Goal: Find specific page/section: Find specific page/section

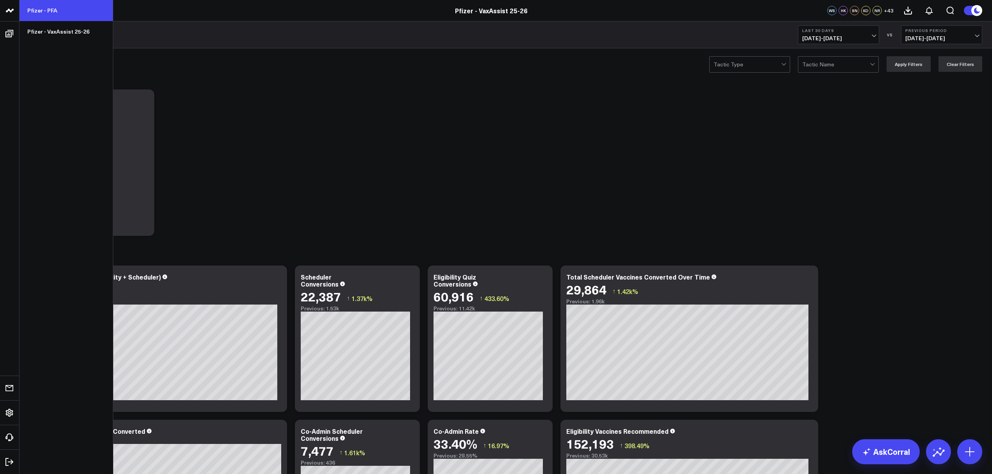
click at [58, 6] on link "Pfizer - PFA" at bounding box center [66, 10] width 93 height 21
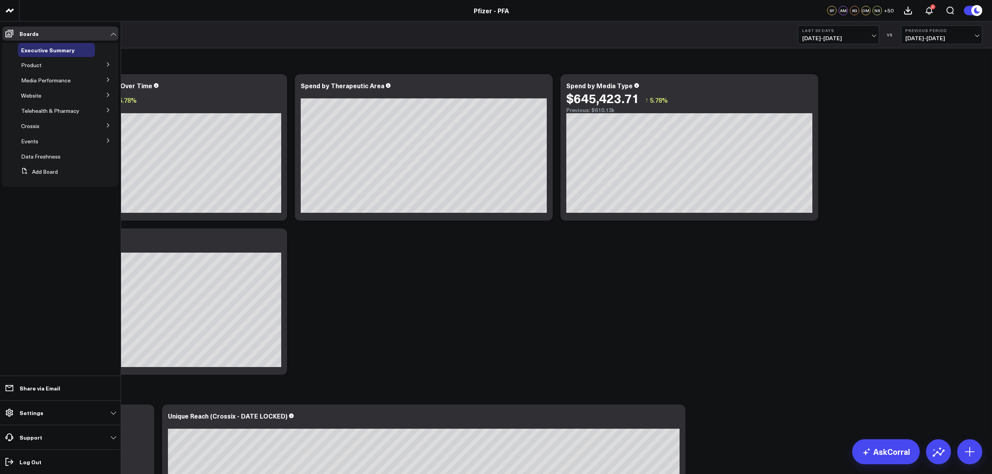
click at [108, 61] on button at bounding box center [108, 64] width 20 height 12
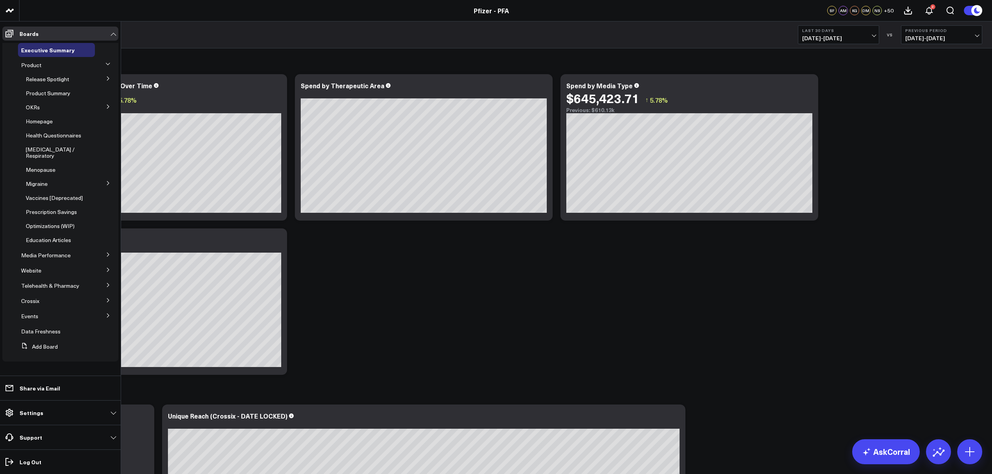
click at [109, 77] on icon at bounding box center [108, 78] width 5 height 5
click at [52, 124] on span "5.1 Vaccines" at bounding box center [45, 127] width 31 height 7
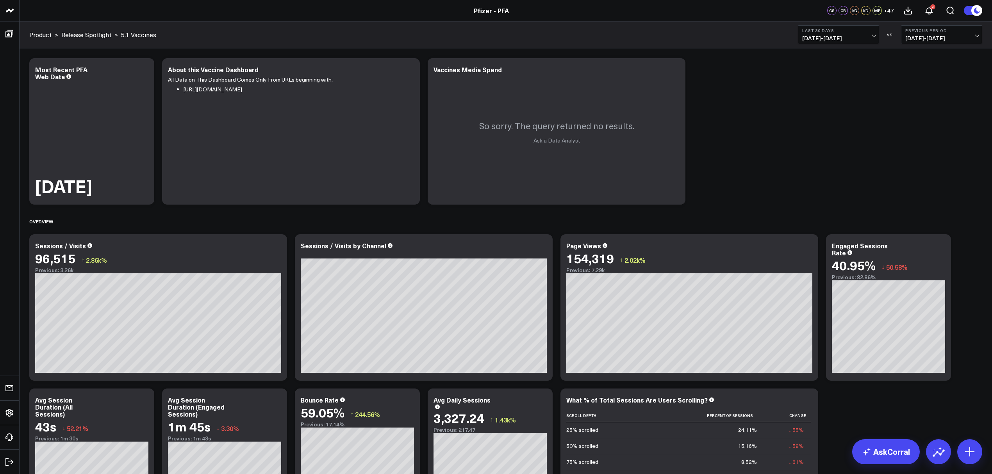
click at [875, 36] on span "08/19/25 - 09/17/25" at bounding box center [838, 38] width 73 height 6
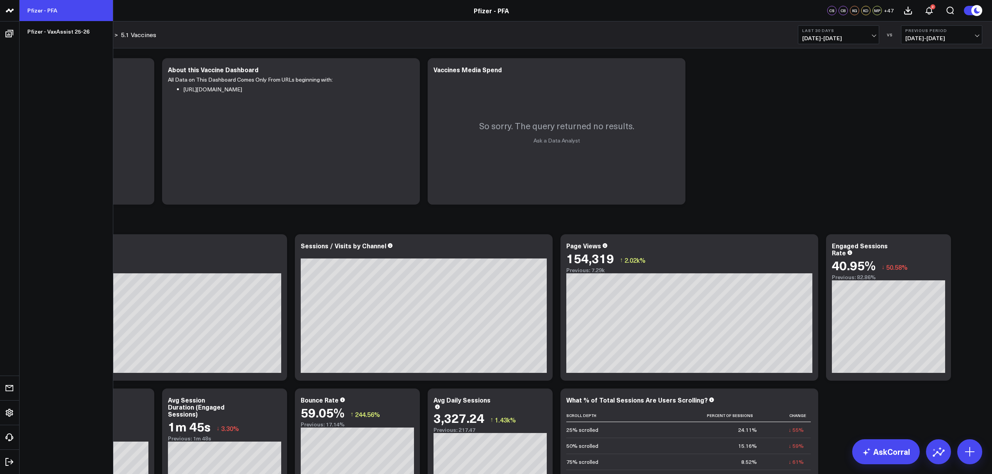
click at [47, 9] on link "Pfizer - PFA" at bounding box center [66, 10] width 93 height 21
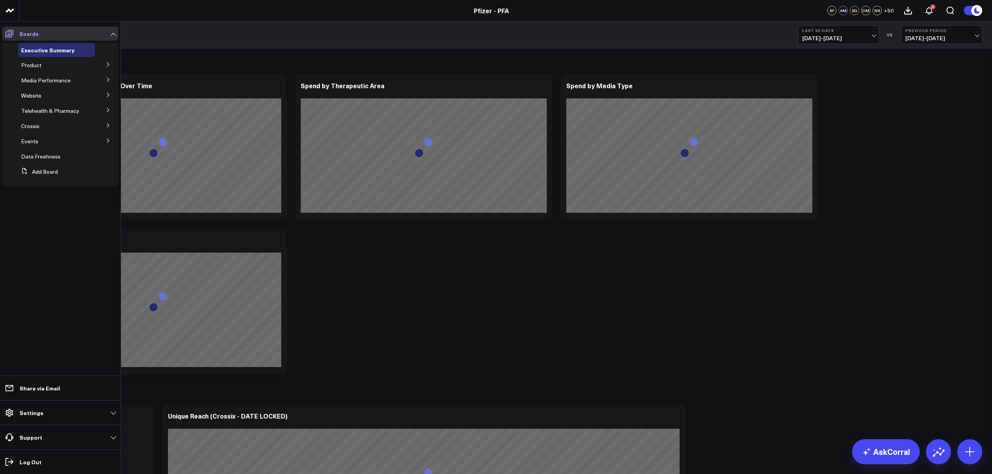
click at [10, 33] on icon at bounding box center [9, 33] width 9 height 9
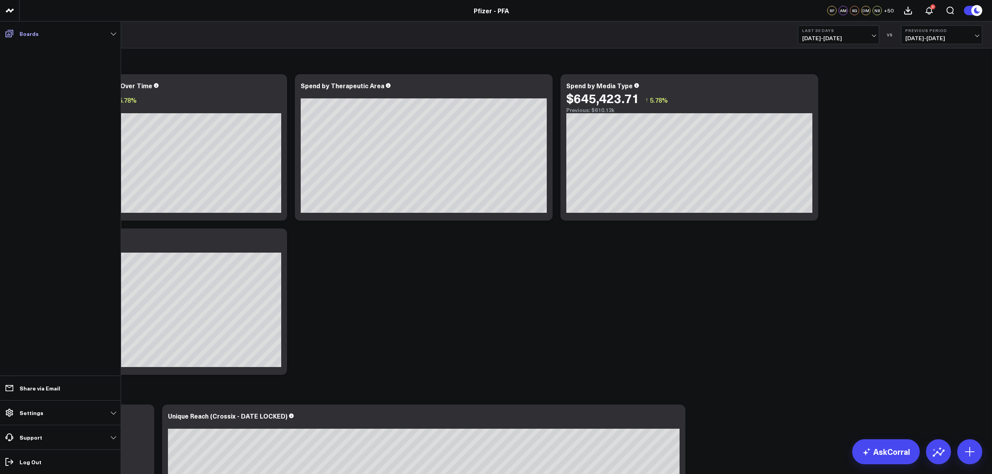
click at [105, 32] on link "Boards" at bounding box center [60, 34] width 116 height 14
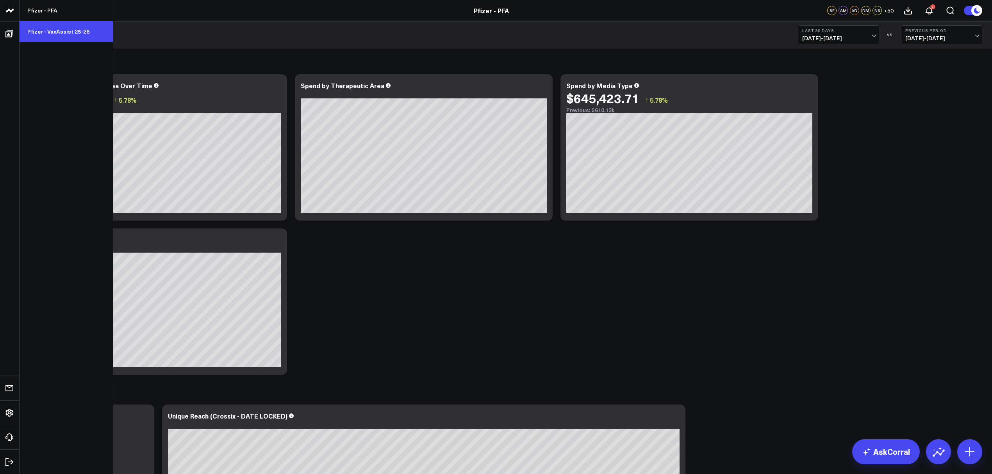
click at [62, 34] on link "Pfizer - VaxAssist 25-26" at bounding box center [66, 31] width 93 height 21
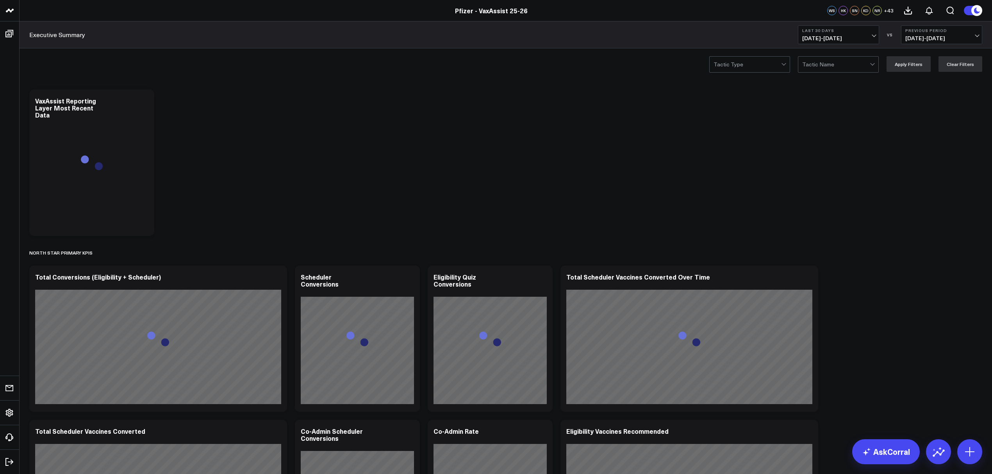
click at [0, 0] on icon at bounding box center [0, 0] width 0 height 0
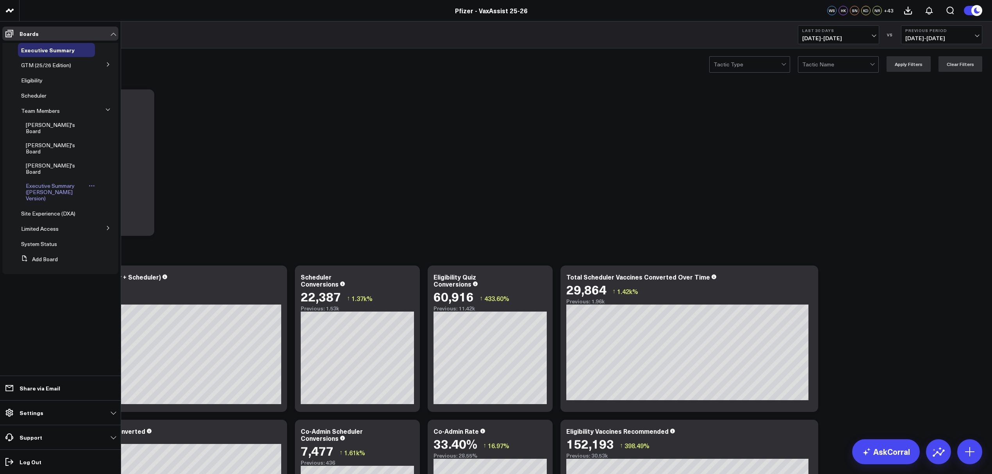
click at [54, 182] on span "Executive Summary ([PERSON_NAME] Version)" at bounding box center [50, 192] width 49 height 20
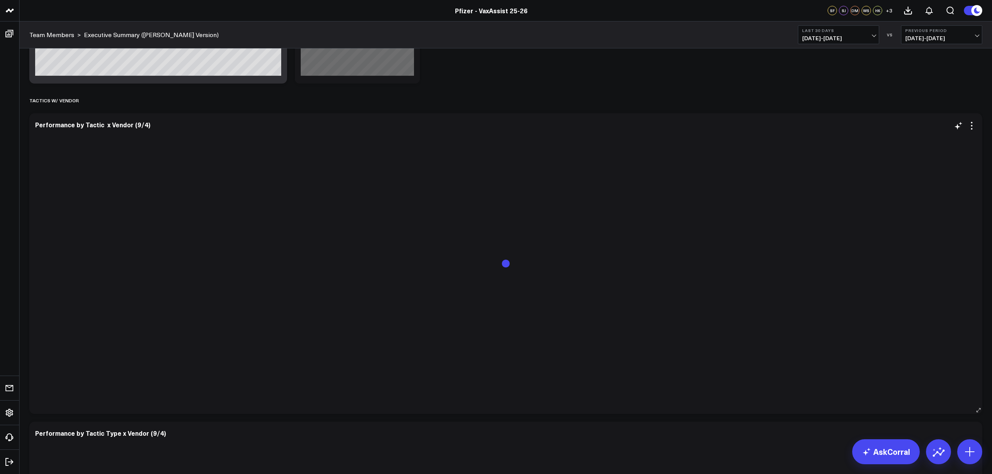
scroll to position [1004, 0]
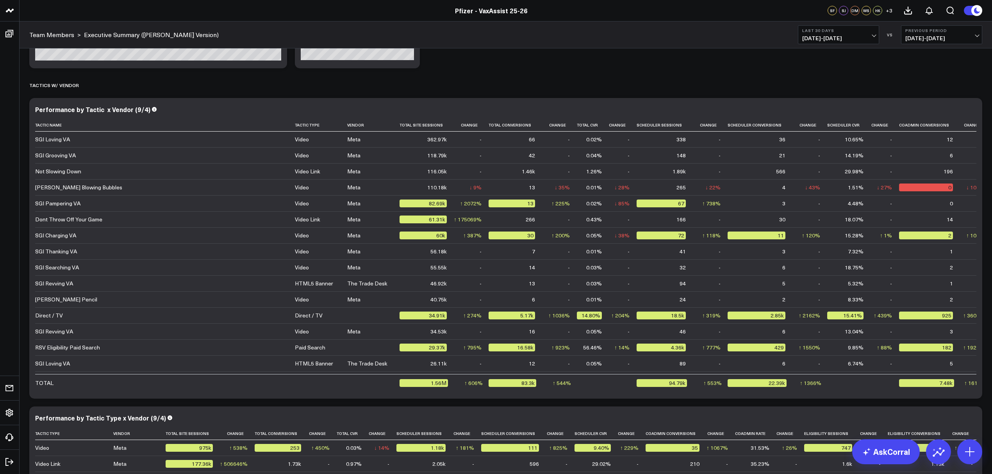
click at [956, 35] on span "07/20/25 - 08/18/25" at bounding box center [941, 38] width 73 height 6
drag, startPoint x: 920, startPoint y: 102, endPoint x: 23, endPoint y: 62, distance: 898.5
click at [920, 102] on link "No Comparison" at bounding box center [941, 97] width 80 height 15
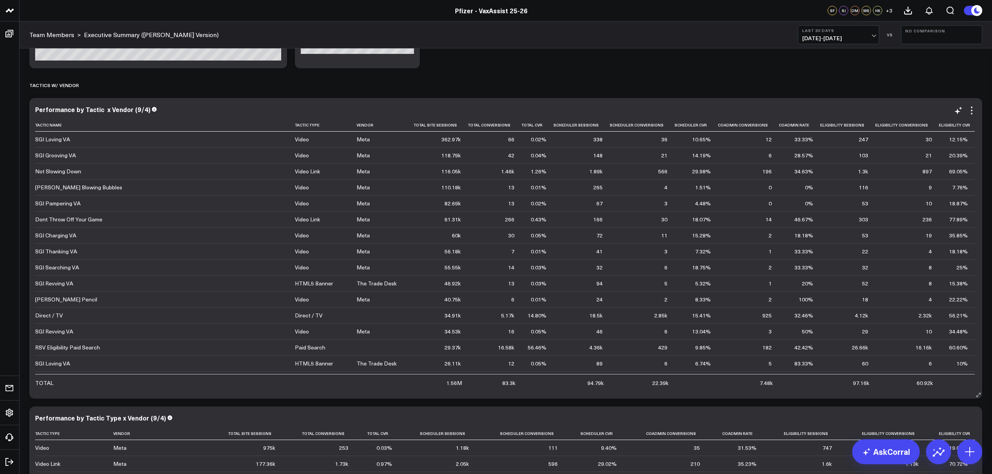
scroll to position [1050, 0]
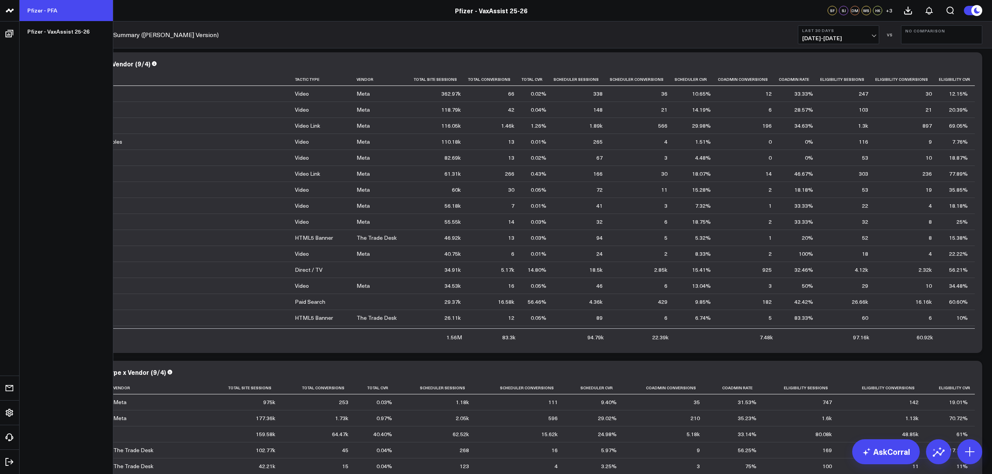
click at [38, 10] on link "Pfizer - PFA" at bounding box center [66, 10] width 93 height 21
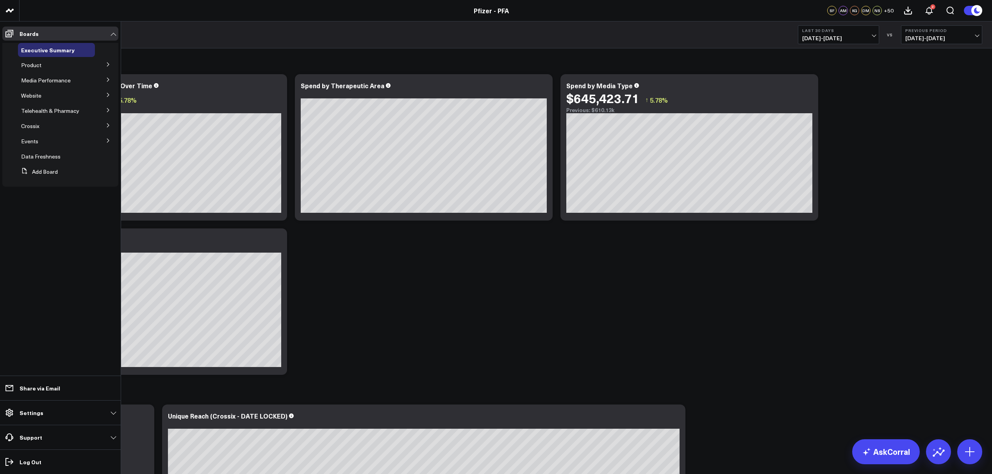
click at [107, 78] on icon at bounding box center [108, 80] width 2 height 4
click at [44, 94] on span "Media HVAs" at bounding box center [41, 94] width 30 height 7
